Goal: Information Seeking & Learning: Learn about a topic

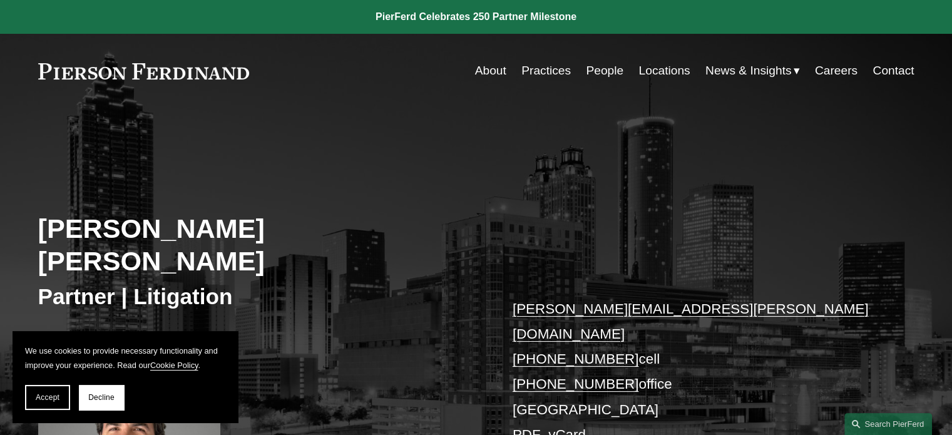
click at [486, 71] on link "About" at bounding box center [490, 71] width 31 height 24
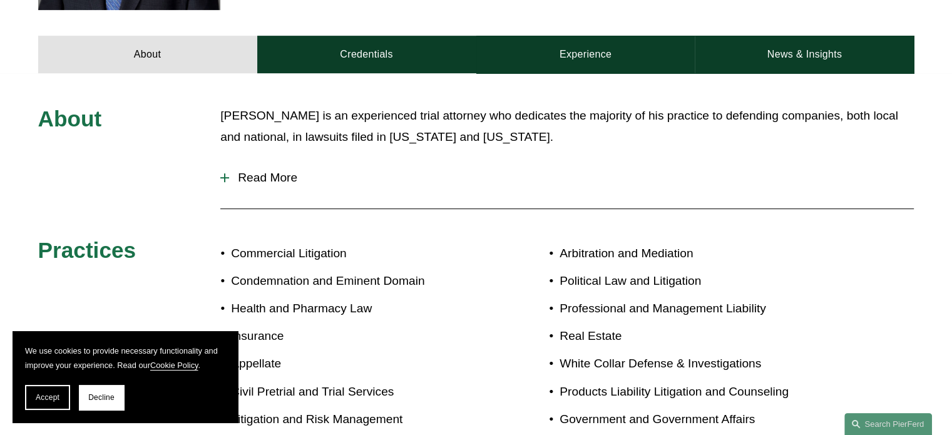
scroll to position [563, 0]
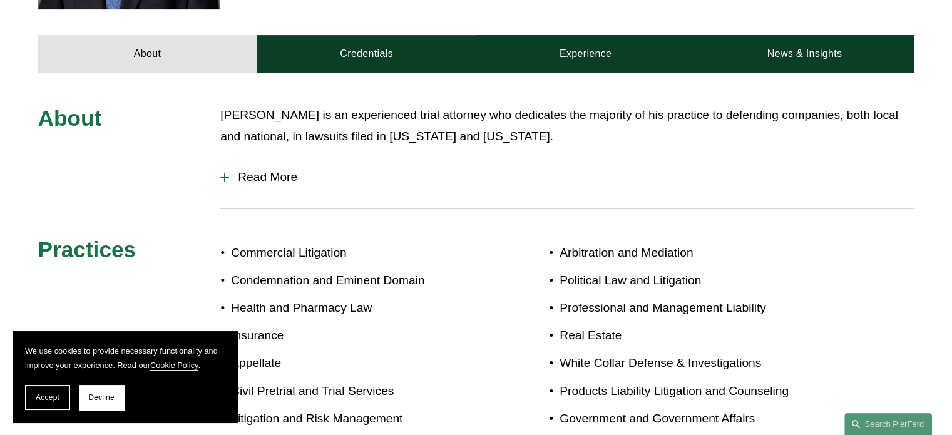
click at [224, 161] on button "Read More" at bounding box center [566, 177] width 693 height 33
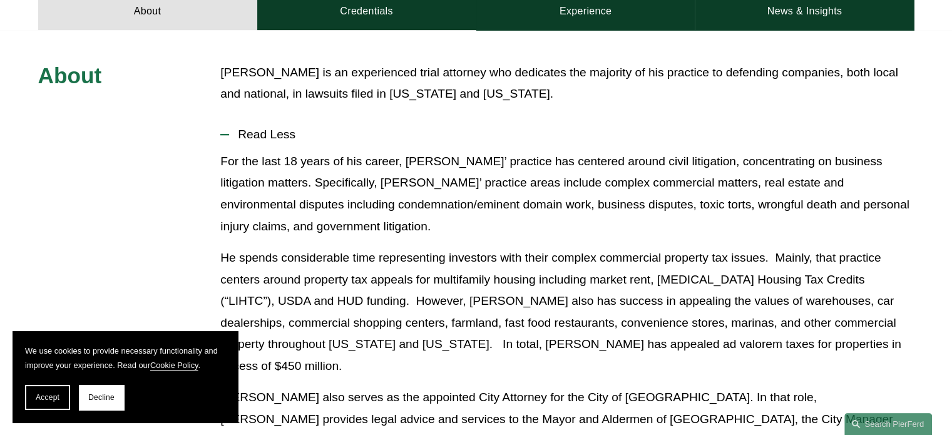
scroll to position [501, 0]
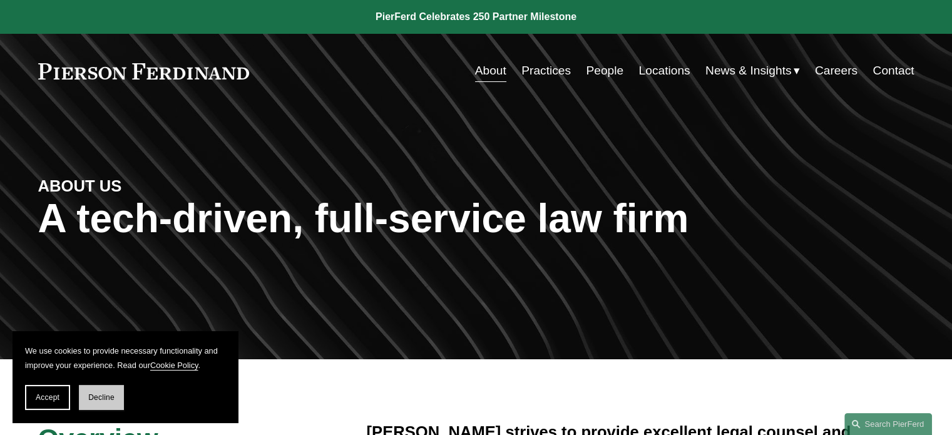
click at [112, 397] on span "Decline" at bounding box center [101, 397] width 26 height 9
